Goal: Transaction & Acquisition: Purchase product/service

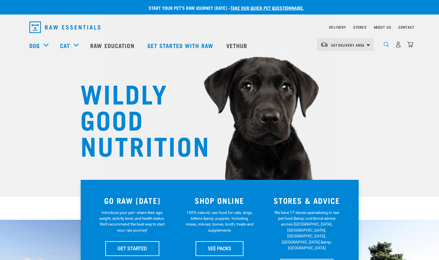
click at [384, 46] on img "dropdown navigation" at bounding box center [386, 45] width 6 height 6
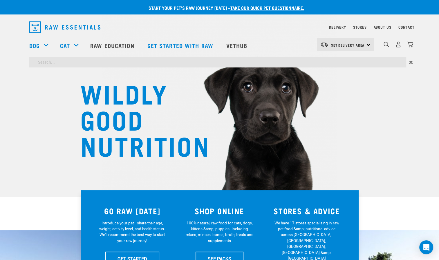
click at [378, 62] on input "search" at bounding box center [217, 62] width 377 height 10
type input "plasma"
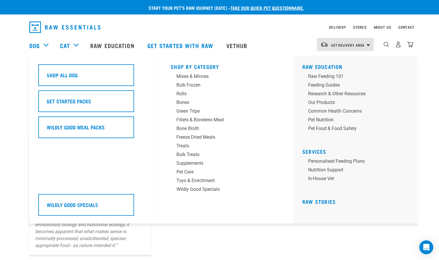
click at [46, 44] on div "Dog" at bounding box center [41, 45] width 25 height 23
click at [198, 164] on div "Supplements" at bounding box center [221, 163] width 90 height 7
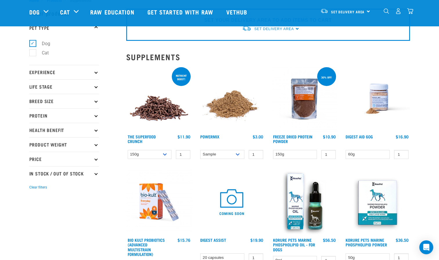
scroll to position [58, 0]
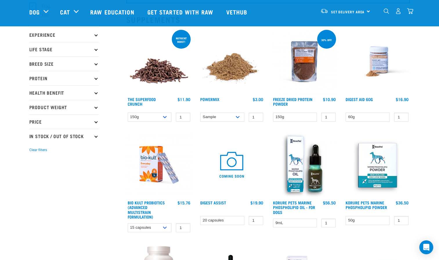
click at [306, 57] on img at bounding box center [304, 62] width 66 height 66
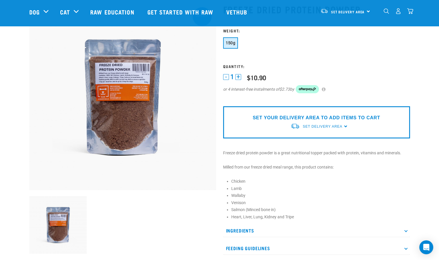
scroll to position [29, 0]
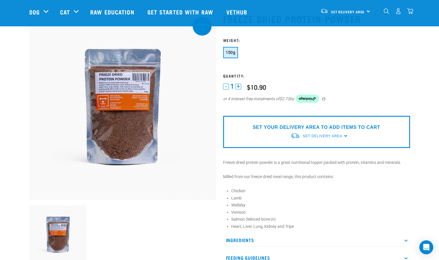
click at [119, 94] on img at bounding box center [122, 106] width 187 height 187
click at [61, 236] on img at bounding box center [58, 235] width 58 height 58
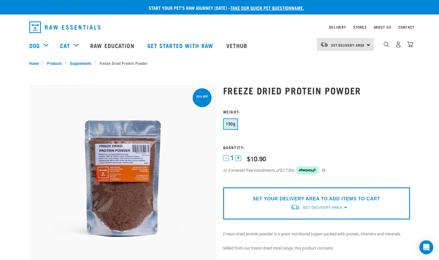
click at [123, 158] on img at bounding box center [122, 178] width 187 height 187
click at [151, 160] on img at bounding box center [122, 178] width 187 height 187
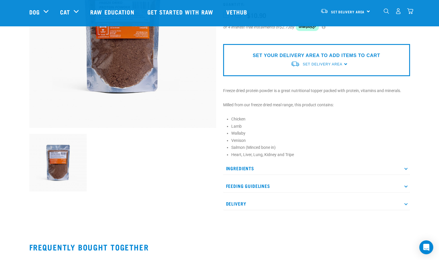
scroll to position [116, 0]
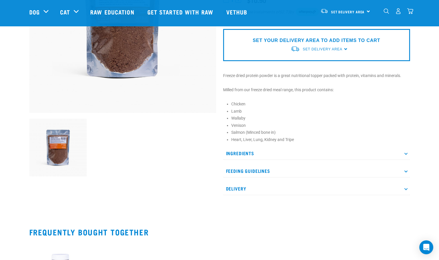
click at [408, 152] on p "Ingredients" at bounding box center [316, 153] width 187 height 13
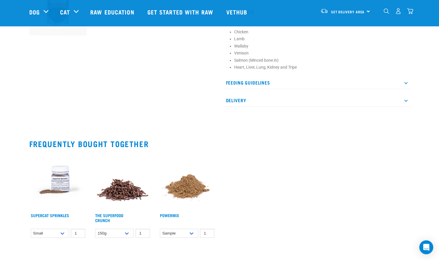
scroll to position [261, 0]
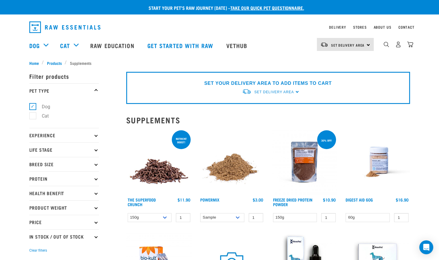
click at [382, 155] on img at bounding box center [377, 162] width 66 height 66
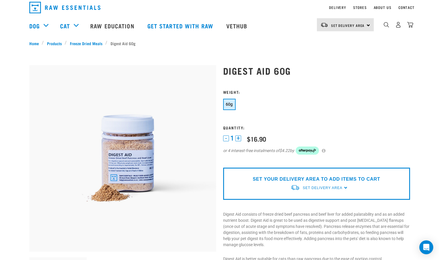
scroll to position [29, 0]
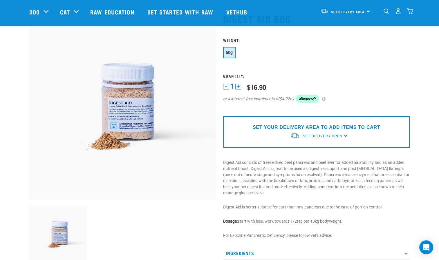
click at [135, 108] on img at bounding box center [122, 106] width 187 height 187
drag, startPoint x: 135, startPoint y: 108, endPoint x: 125, endPoint y: 144, distance: 36.7
click at [125, 144] on img at bounding box center [122, 106] width 187 height 187
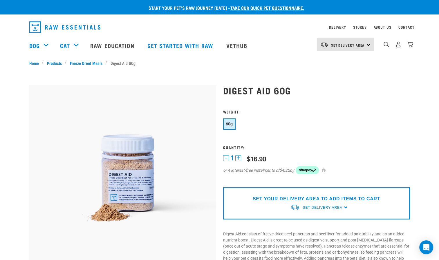
scroll to position [0, 0]
